Goal: Task Accomplishment & Management: Manage account settings

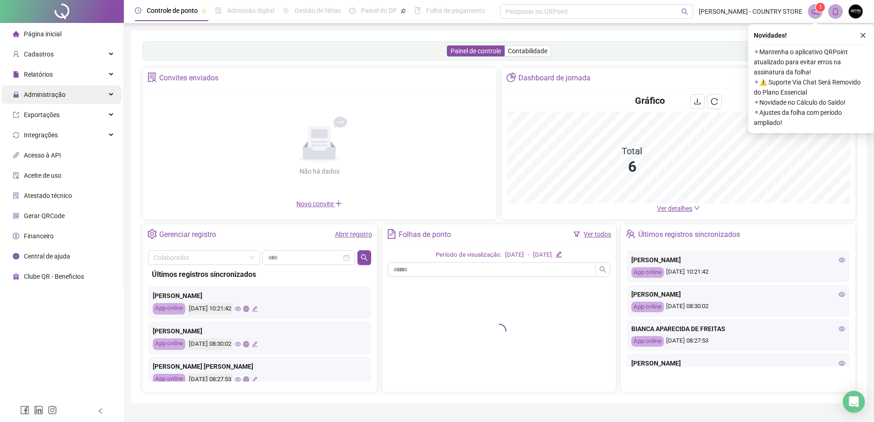
click at [34, 96] on span "Administração" at bounding box center [45, 94] width 42 height 7
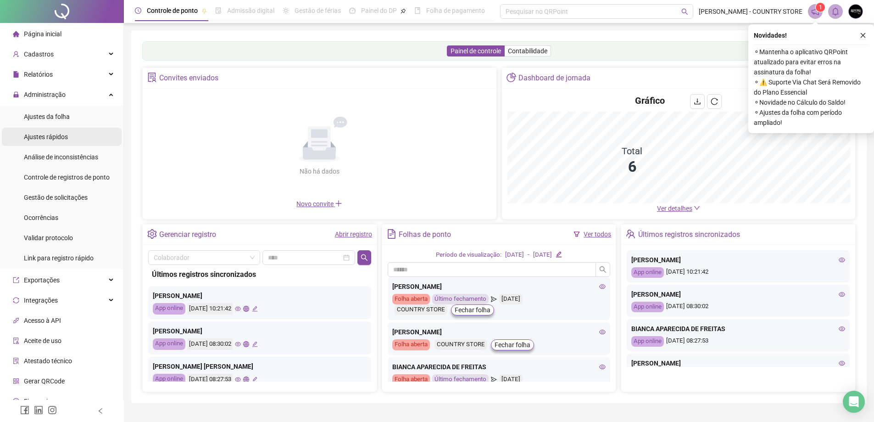
click at [60, 143] on div "Ajustes rápidos" at bounding box center [46, 137] width 44 height 18
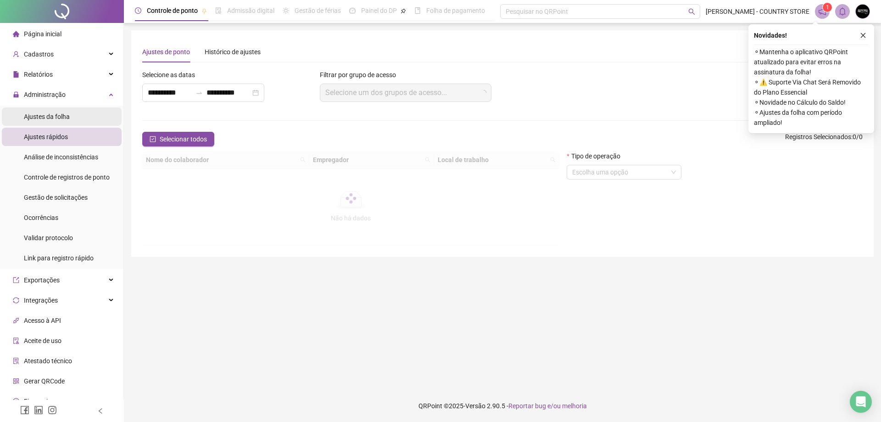
click at [62, 117] on span "Ajustes da folha" at bounding box center [47, 116] width 46 height 7
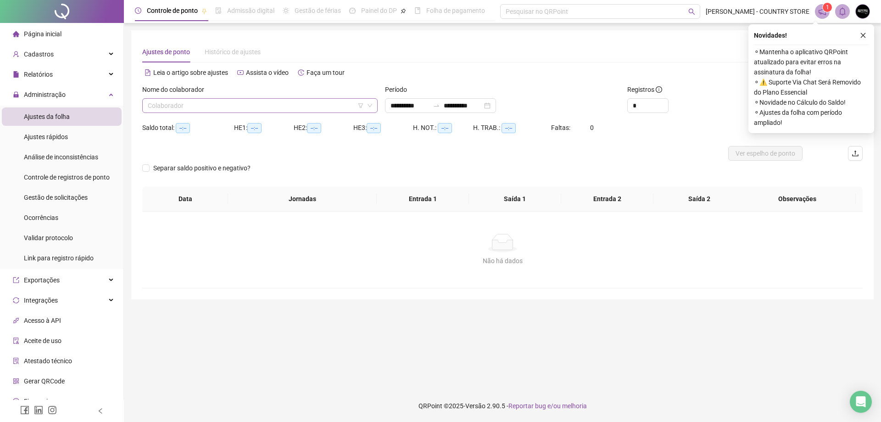
type input "**********"
click at [236, 110] on input "search" at bounding box center [256, 106] width 216 height 14
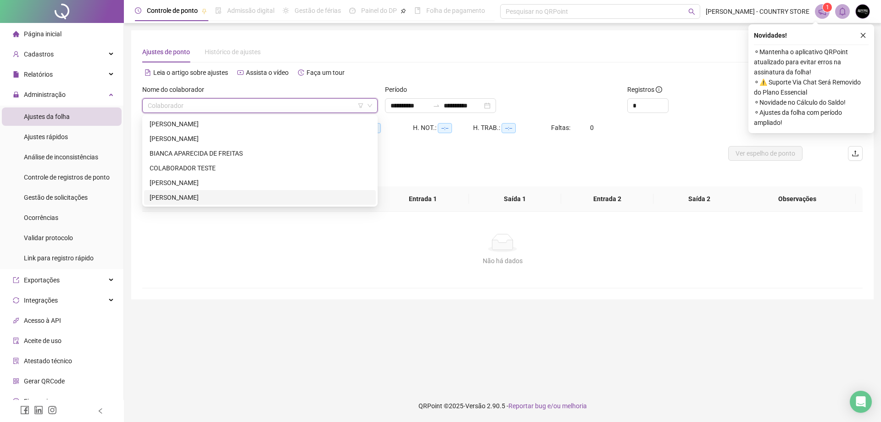
click at [199, 198] on div "[PERSON_NAME]" at bounding box center [260, 197] width 221 height 10
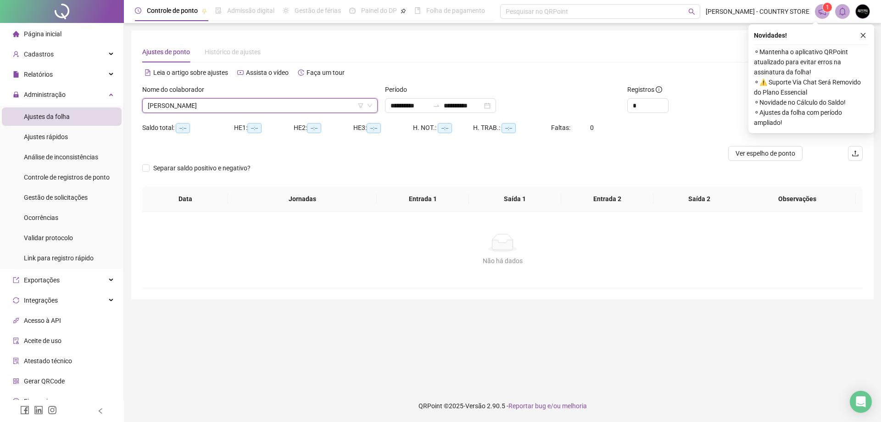
click at [863, 28] on div "Novidades ! ⚬ Mantenha o aplicativo QRPoint atualizado para evitar erros na ass…" at bounding box center [812, 78] width 126 height 109
click at [863, 34] on icon "close" at bounding box center [863, 35] width 6 height 6
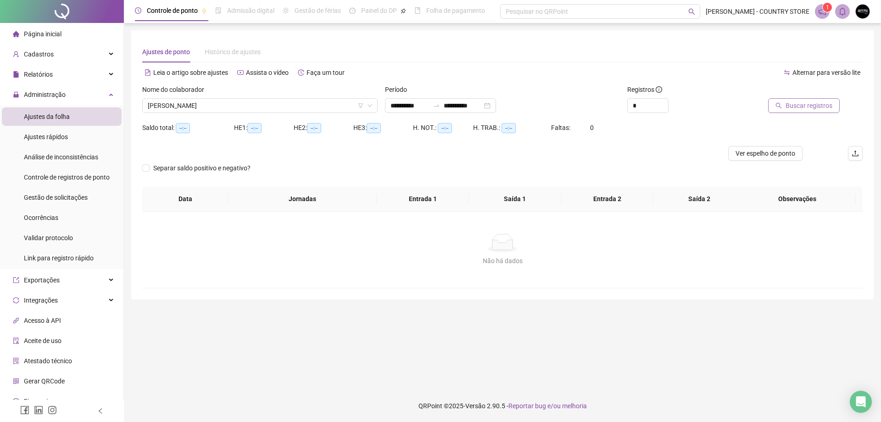
click at [815, 109] on span "Buscar registros" at bounding box center [809, 106] width 47 height 10
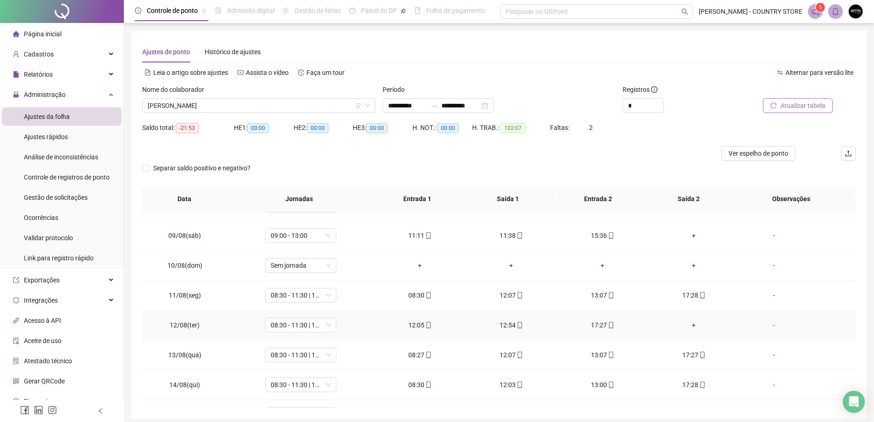
scroll to position [184, 0]
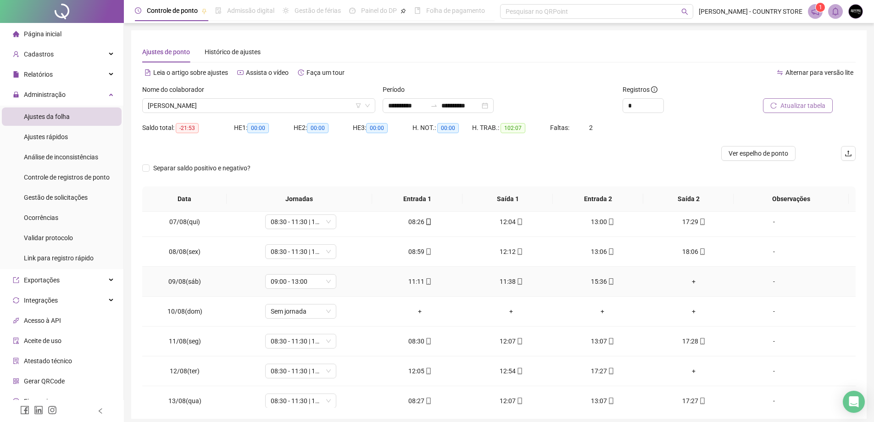
click at [691, 279] on div "+" at bounding box center [694, 281] width 77 height 10
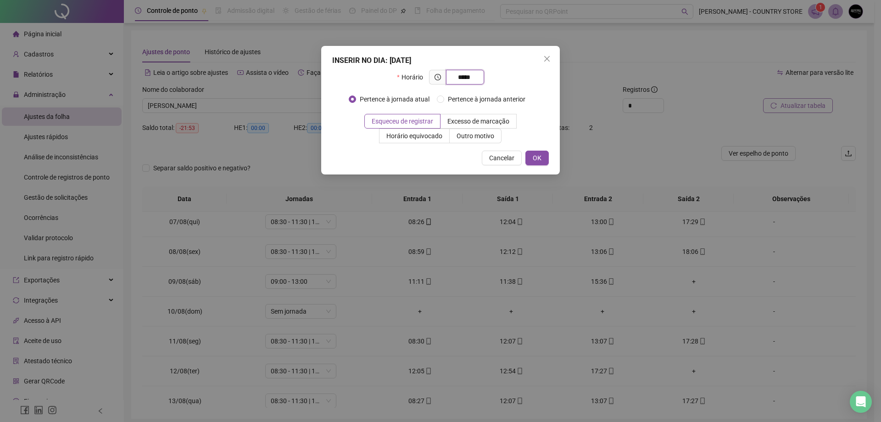
type input "*****"
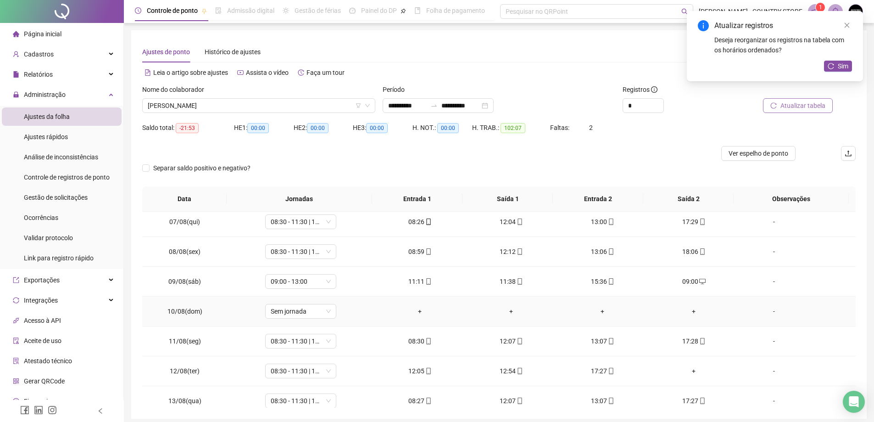
scroll to position [229, 0]
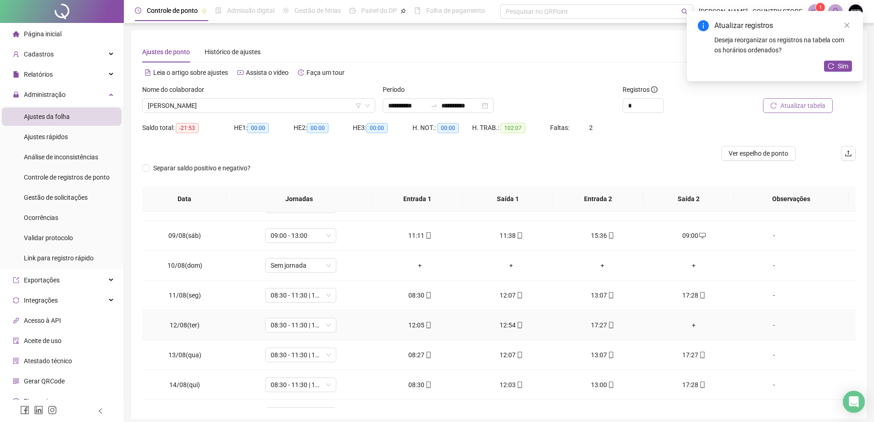
click at [688, 322] on div "+" at bounding box center [694, 325] width 77 height 10
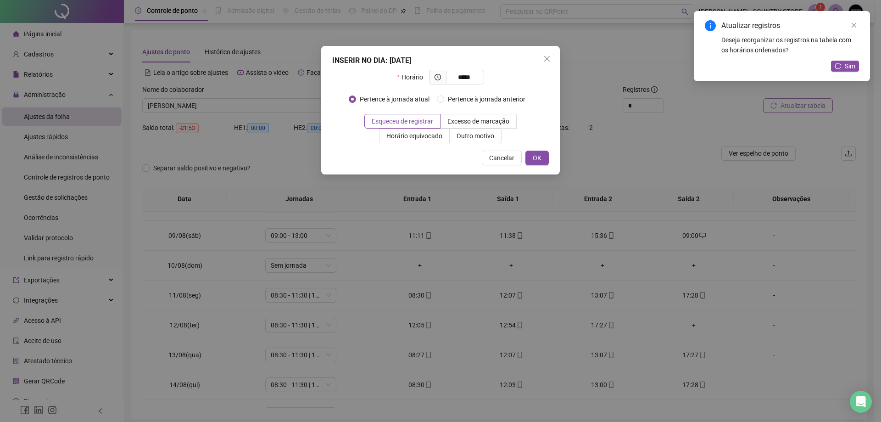
type input "*****"
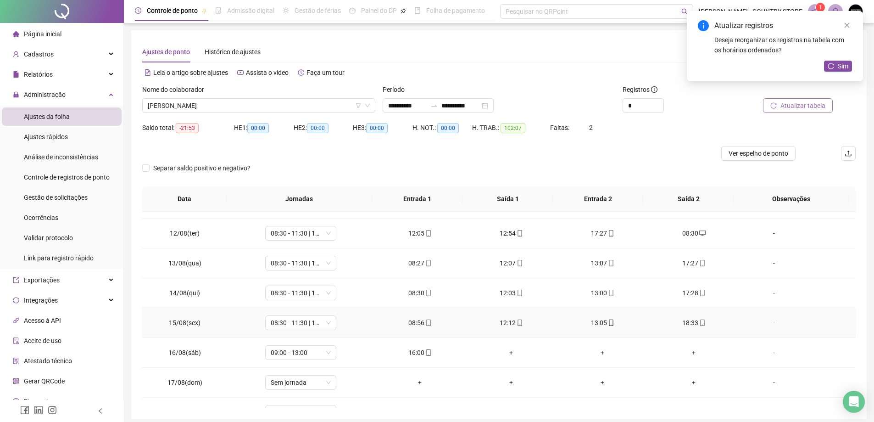
scroll to position [367, 0]
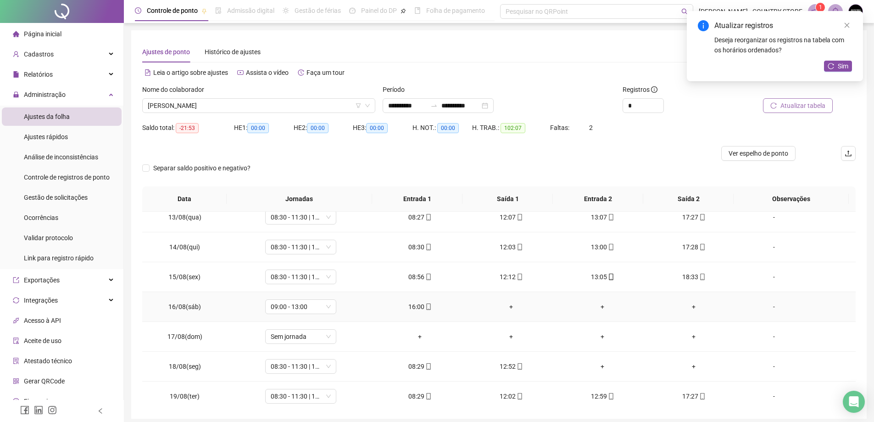
click at [509, 304] on div "+" at bounding box center [511, 307] width 77 height 10
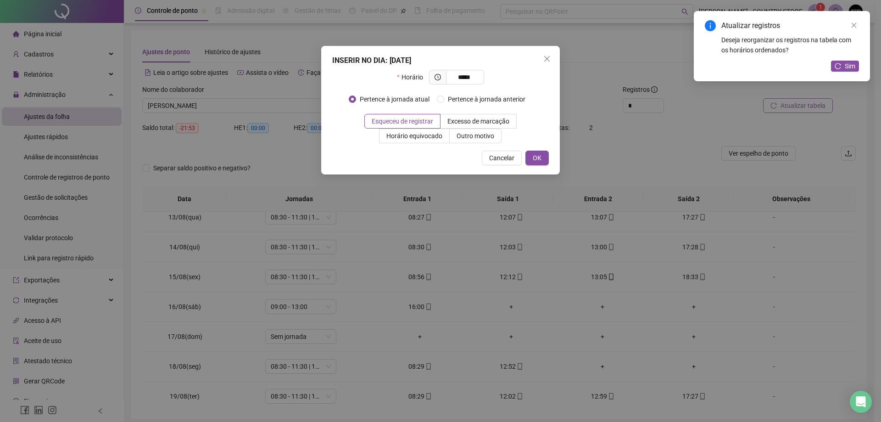
type input "*****"
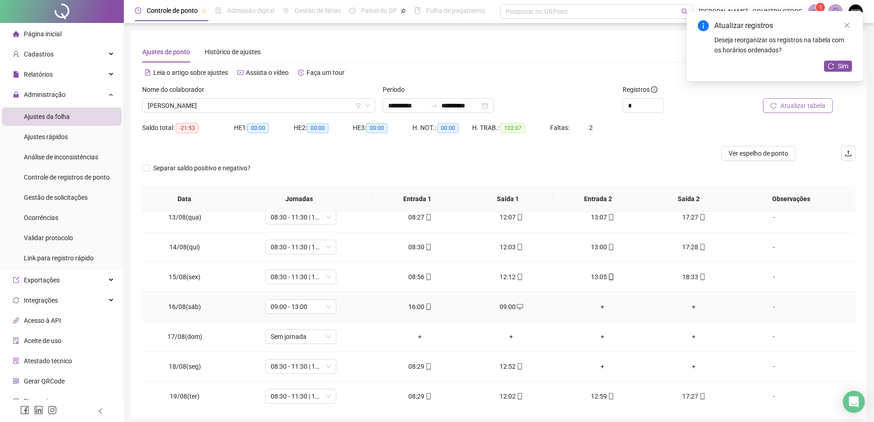
click at [598, 308] on div "+" at bounding box center [602, 307] width 77 height 10
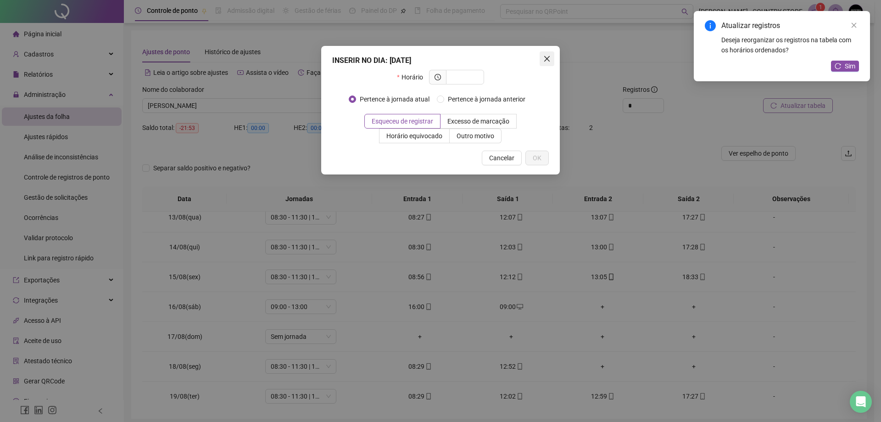
click at [546, 56] on icon "close" at bounding box center [546, 58] width 7 height 7
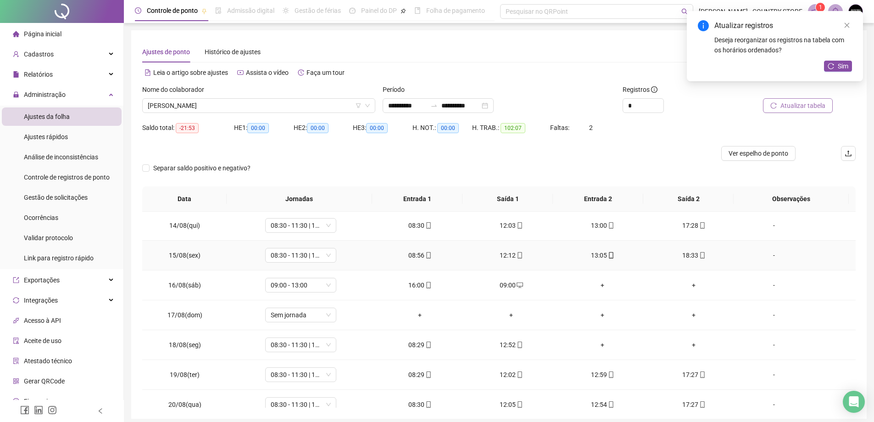
scroll to position [401, 0]
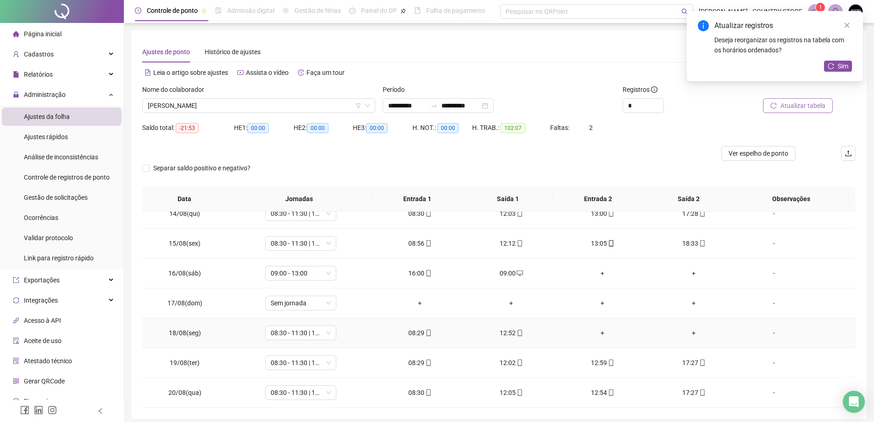
click at [598, 332] on div "+" at bounding box center [602, 333] width 77 height 10
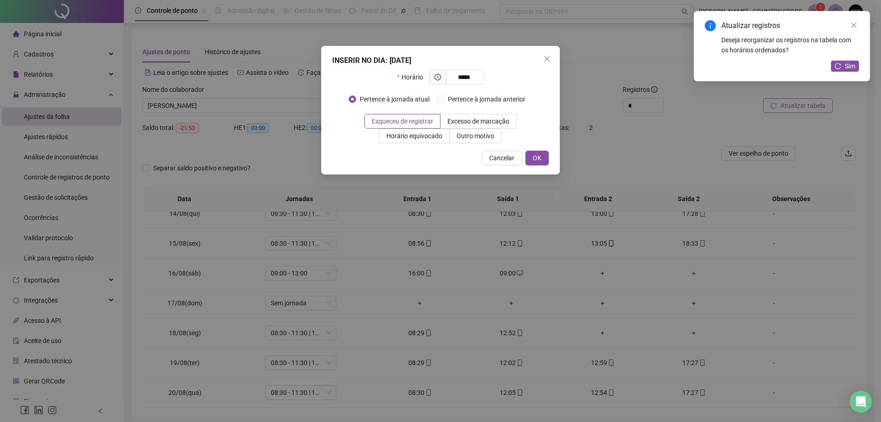
type input "*****"
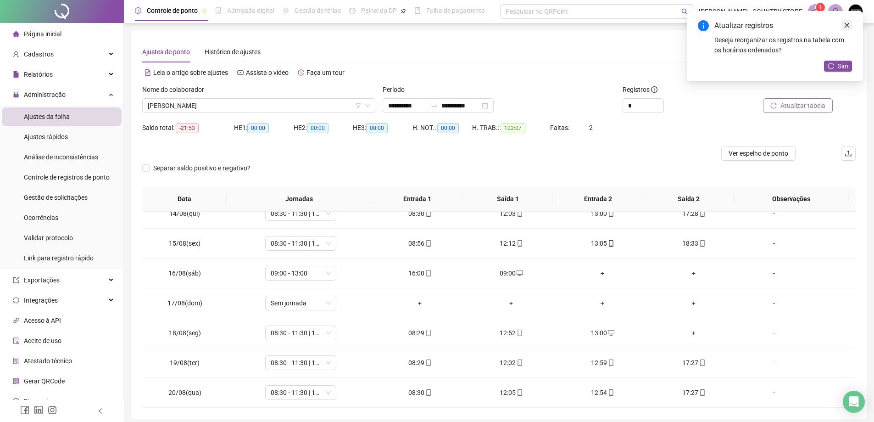
click at [849, 22] on link "Close" at bounding box center [847, 25] width 10 height 10
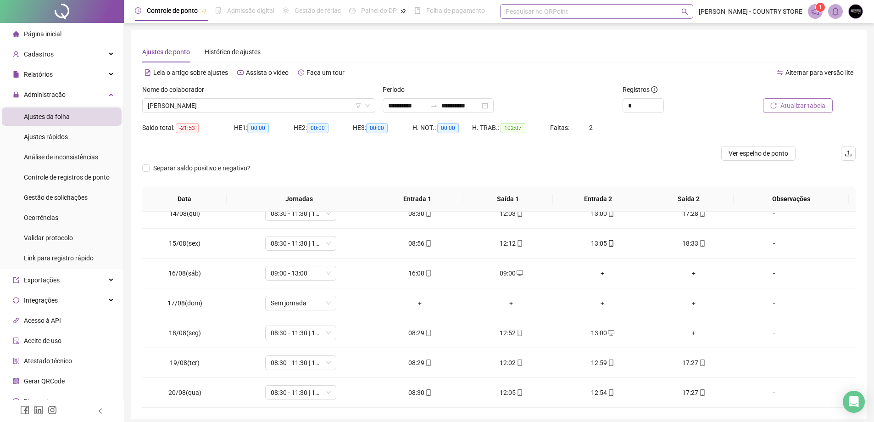
click at [531, 15] on div "Pesquisar no QRPoint" at bounding box center [596, 11] width 193 height 15
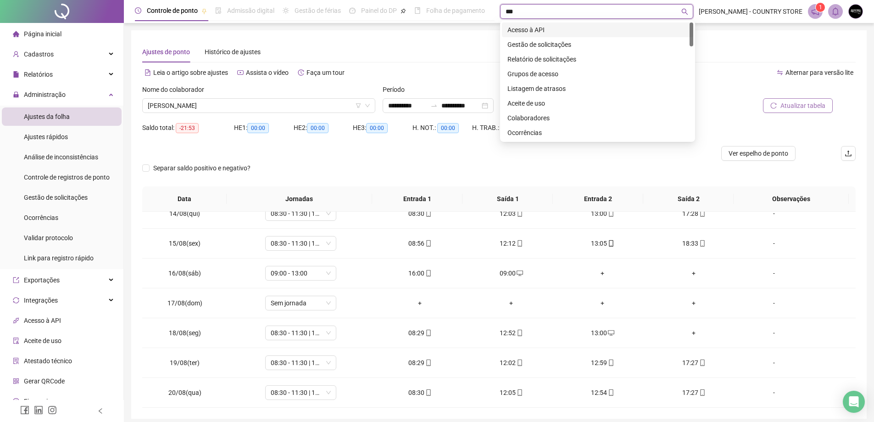
type input "****"
click at [546, 32] on div "Gestão de solicitações" at bounding box center [598, 30] width 180 height 10
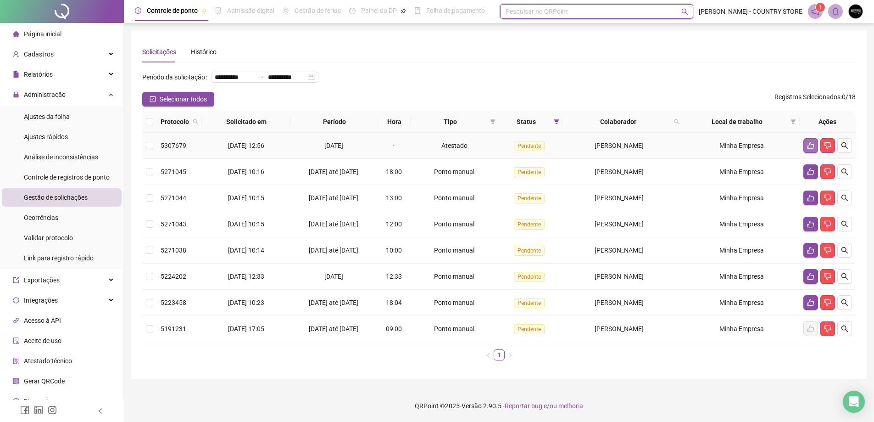
click at [807, 149] on icon "like" at bounding box center [810, 145] width 7 height 7
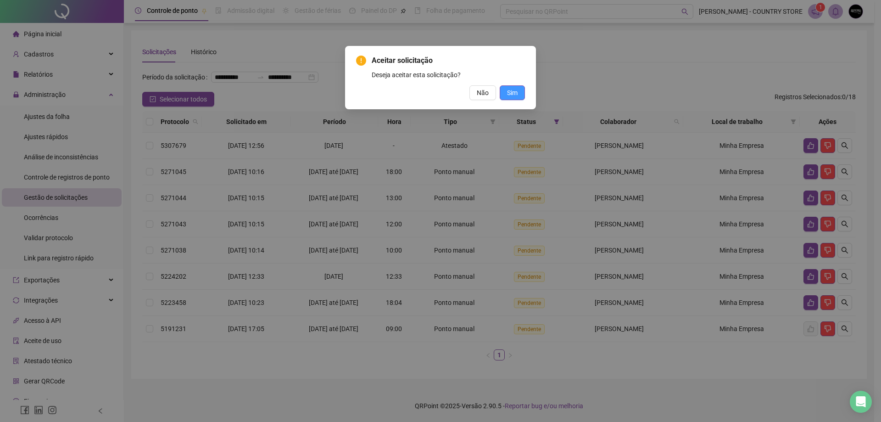
click at [513, 91] on span "Sim" at bounding box center [512, 93] width 11 height 10
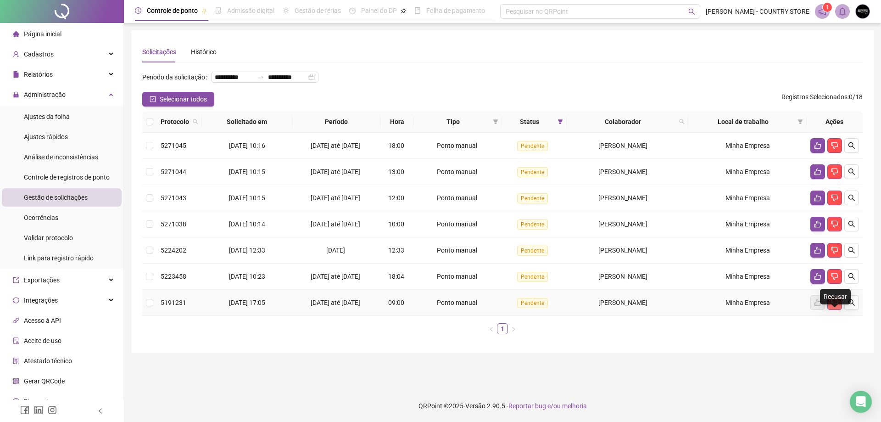
click at [834, 306] on icon "dislike" at bounding box center [834, 302] width 7 height 7
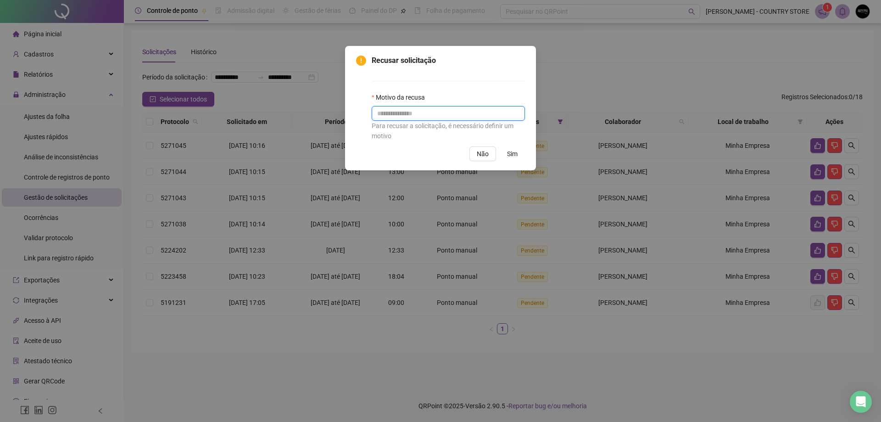
click at [485, 111] on input "text" at bounding box center [448, 113] width 153 height 15
type input "**"
click at [503, 156] on button "Sim" at bounding box center [512, 153] width 25 height 15
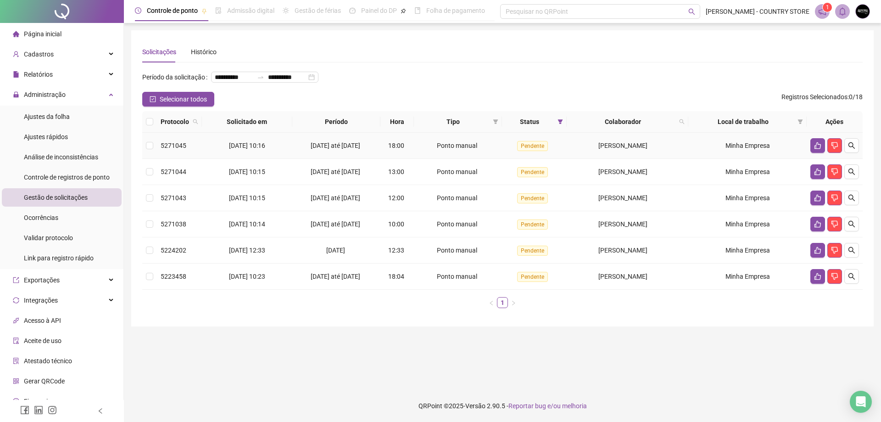
click at [811, 152] on td at bounding box center [835, 146] width 56 height 26
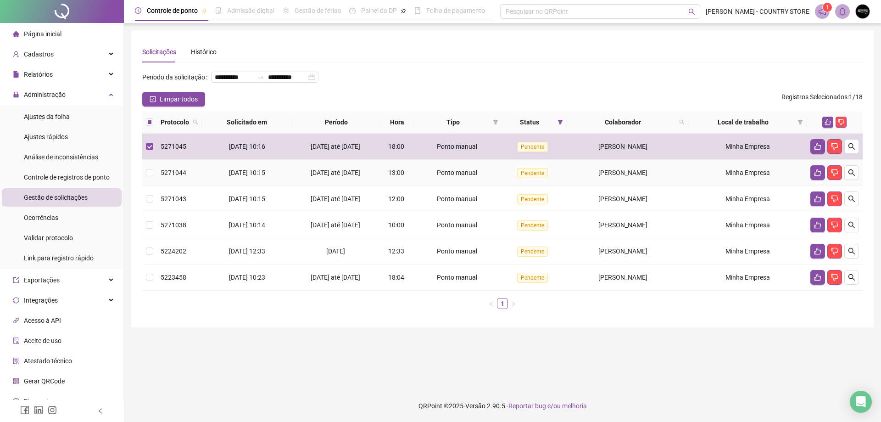
click at [804, 183] on td "Minha Empresa" at bounding box center [747, 173] width 118 height 26
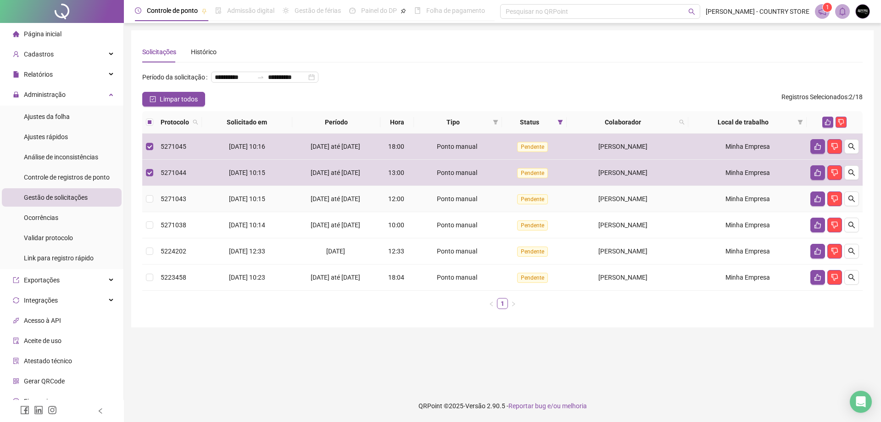
click at [807, 210] on td at bounding box center [835, 199] width 56 height 26
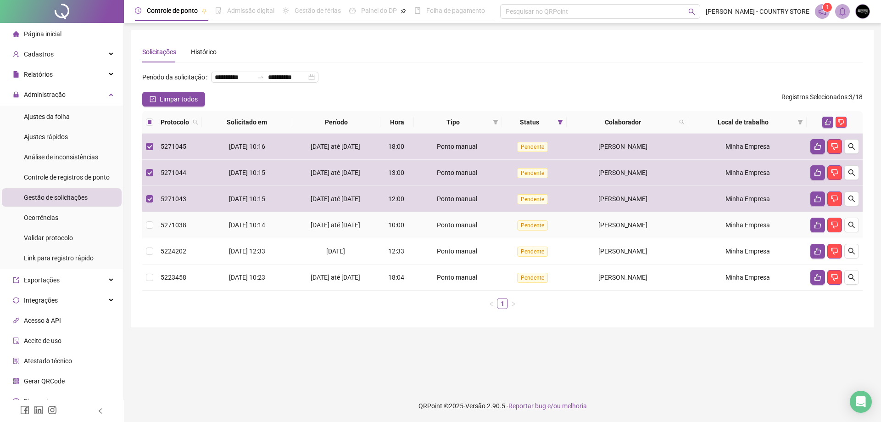
click at [801, 238] on td "Minha Empresa" at bounding box center [747, 225] width 118 height 26
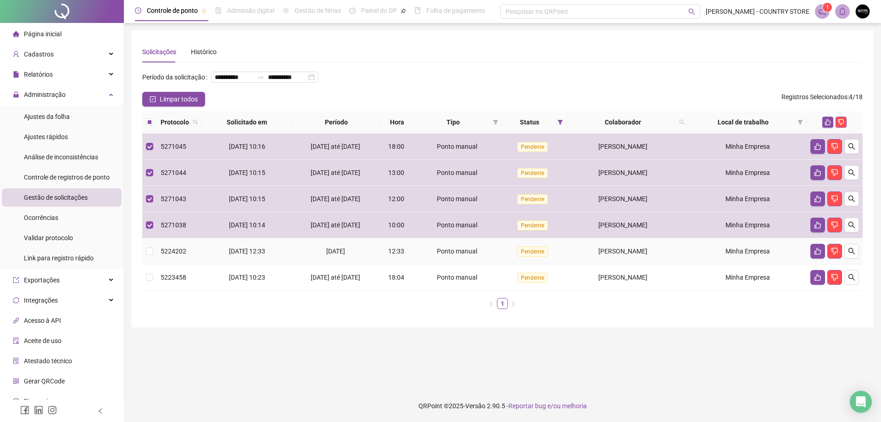
click at [777, 264] on td "Minha Empresa" at bounding box center [747, 251] width 118 height 26
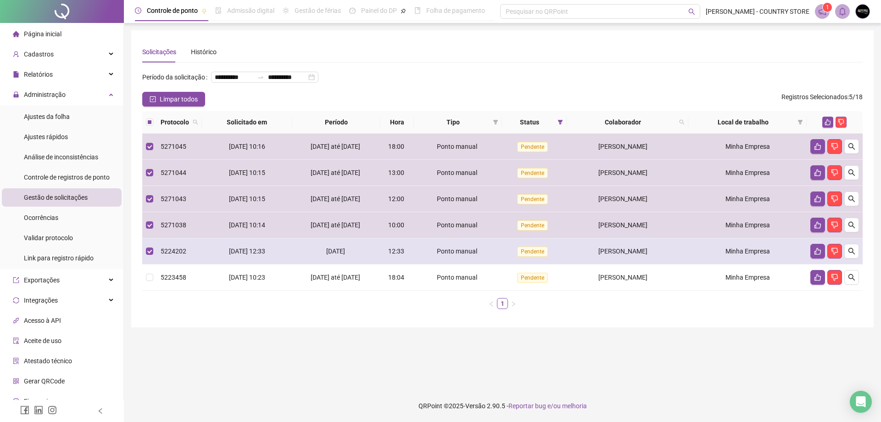
click at [777, 264] on td "Minha Empresa" at bounding box center [747, 251] width 118 height 26
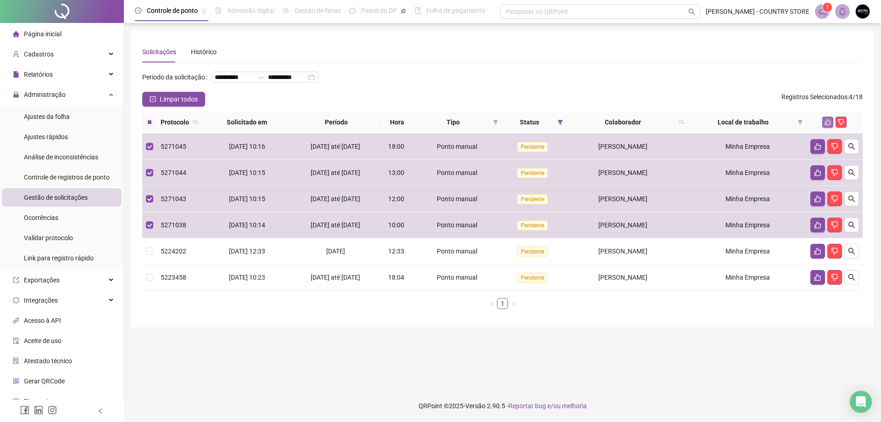
click at [827, 125] on icon "like" at bounding box center [828, 122] width 6 height 6
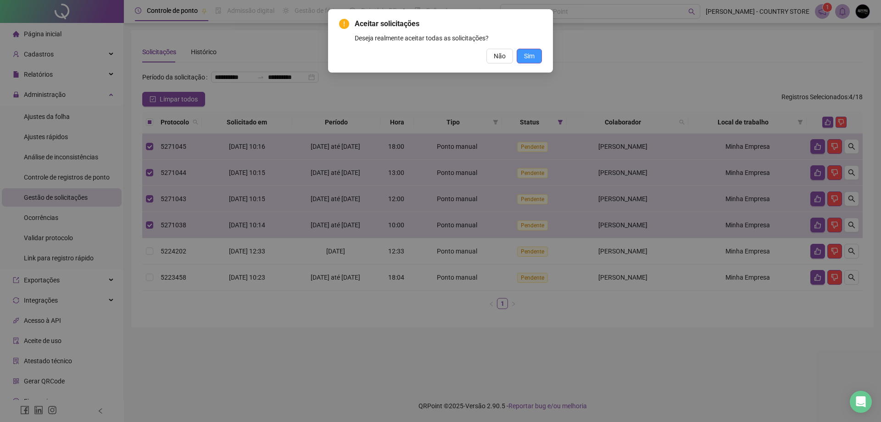
click at [537, 57] on button "Sim" at bounding box center [529, 56] width 25 height 15
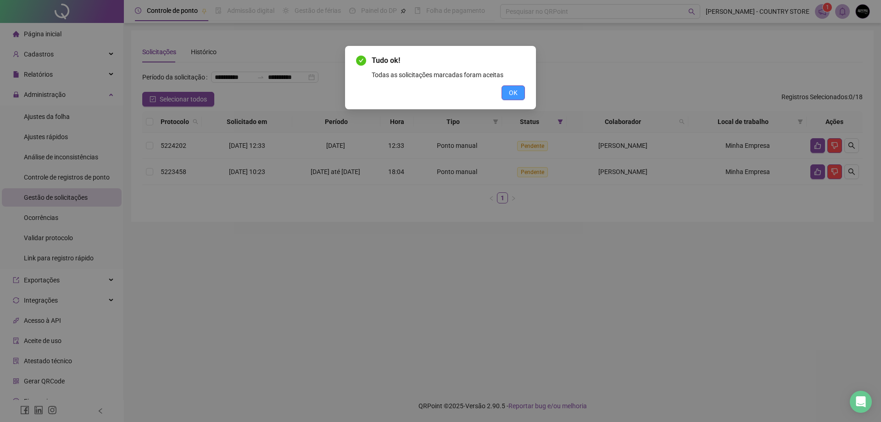
click at [512, 89] on span "OK" at bounding box center [513, 93] width 9 height 10
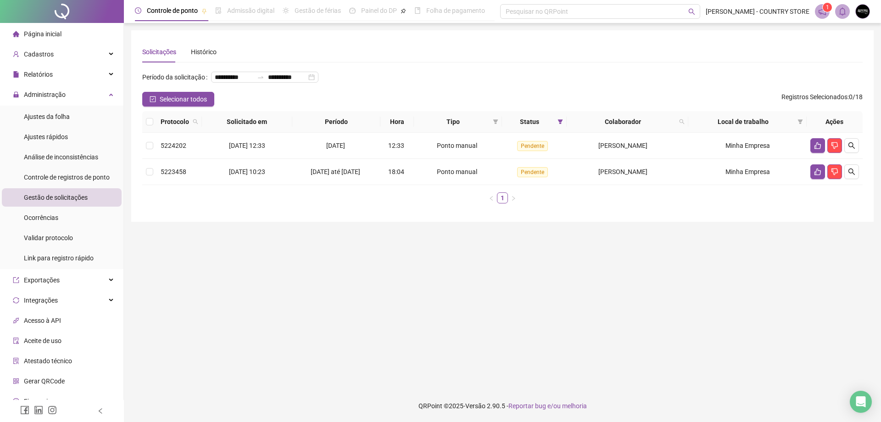
click at [425, 59] on div "Solicitações Histórico" at bounding box center [502, 51] width 721 height 21
click at [56, 71] on div "Relatórios" at bounding box center [62, 74] width 120 height 18
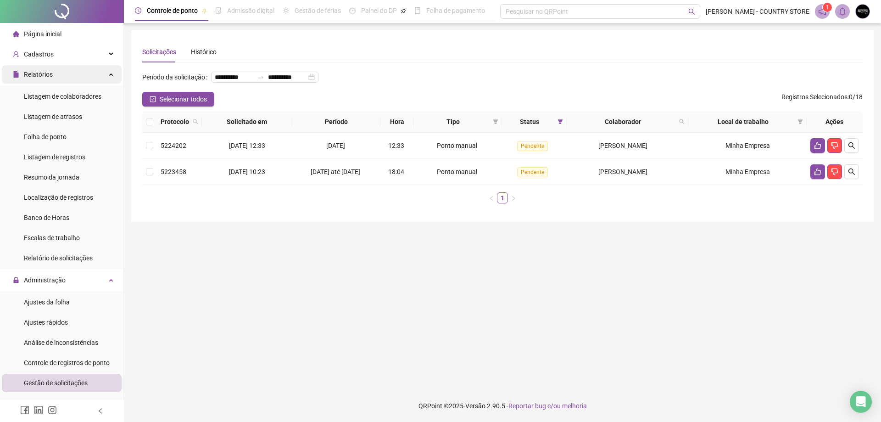
click at [56, 71] on div "Relatórios" at bounding box center [62, 74] width 120 height 18
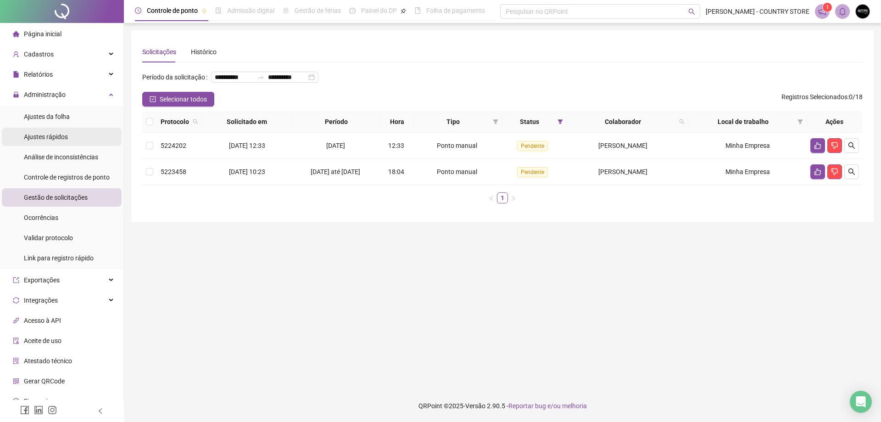
click at [58, 135] on span "Ajustes rápidos" at bounding box center [46, 136] width 44 height 7
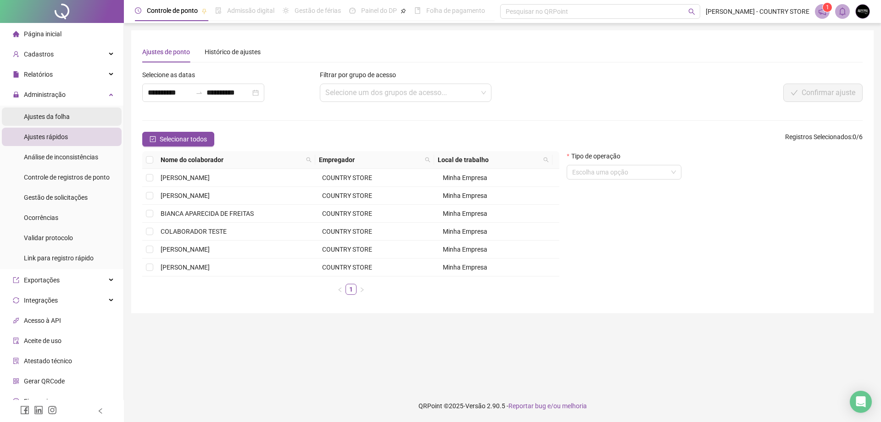
click at [67, 116] on span "Ajustes da folha" at bounding box center [47, 116] width 46 height 7
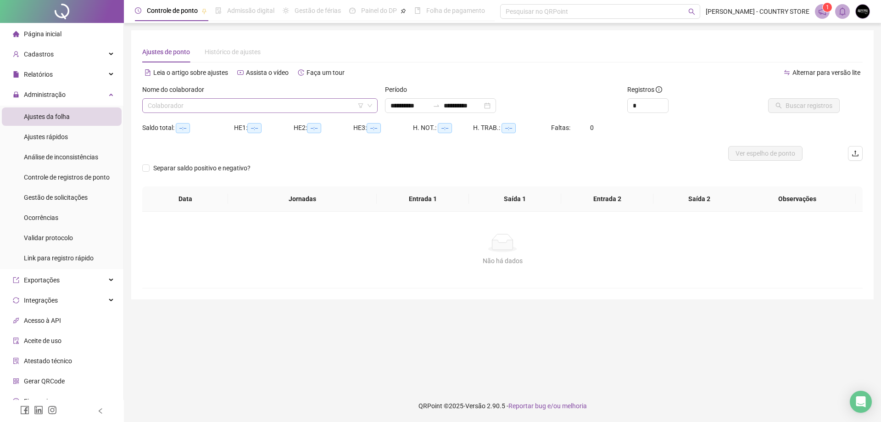
type input "**********"
click at [322, 102] on input "search" at bounding box center [256, 106] width 216 height 14
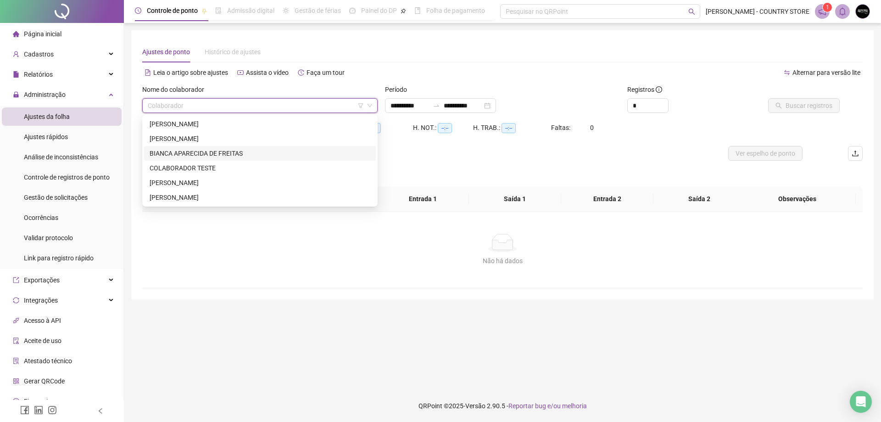
click at [172, 152] on div "BIANCA APARECIDA DE FREITAS" at bounding box center [260, 153] width 221 height 10
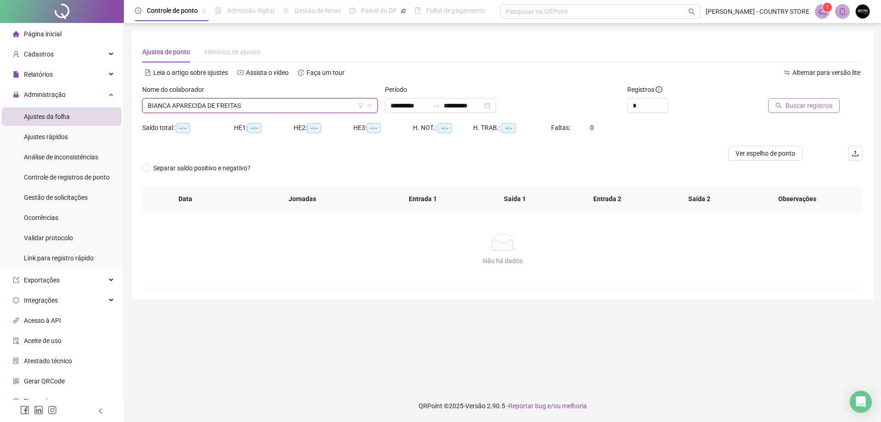
click at [805, 107] on span "Buscar registros" at bounding box center [809, 106] width 47 height 10
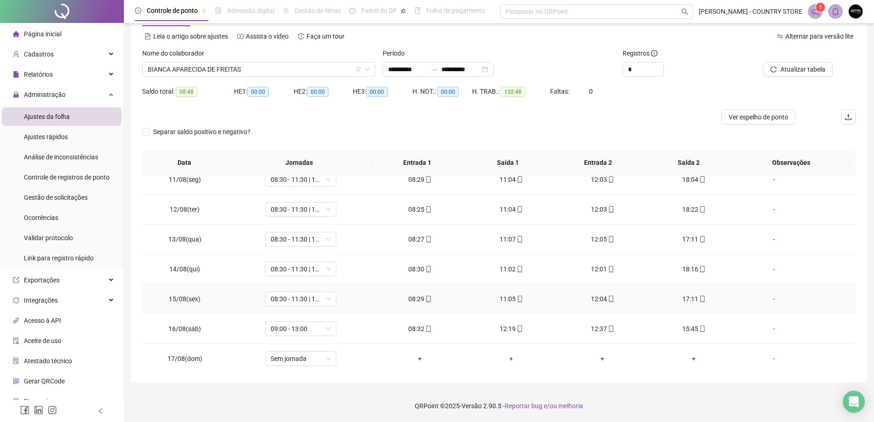
scroll to position [401, 0]
